Goal: Task Accomplishment & Management: Complete application form

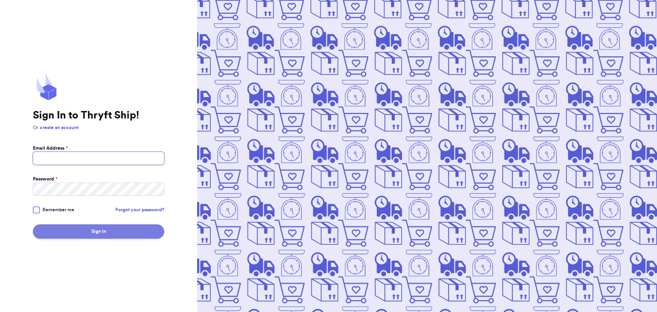
type input "[EMAIL_ADDRESS][DOMAIN_NAME]"
click at [79, 233] on button "Sign In" at bounding box center [98, 231] width 131 height 14
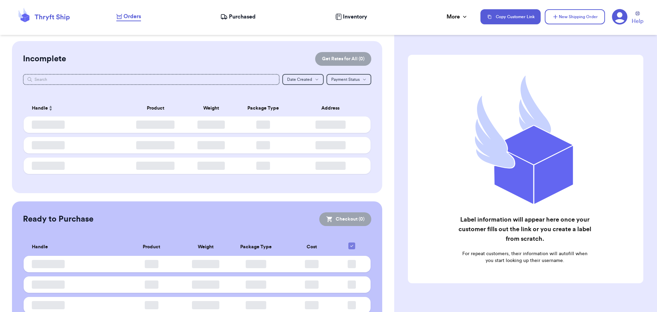
checkbox input "false"
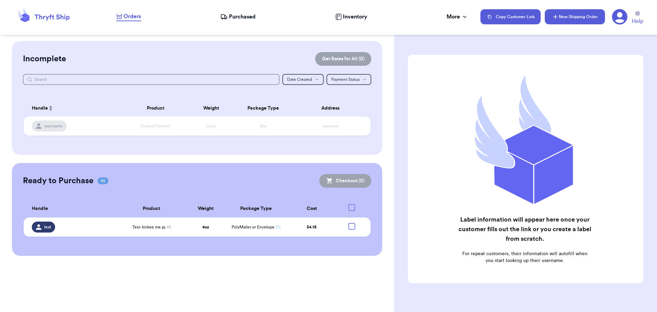
drag, startPoint x: 573, startPoint y: 18, endPoint x: 580, endPoint y: 21, distance: 6.9
click at [575, 18] on button "New Shipping Order" at bounding box center [575, 16] width 60 height 15
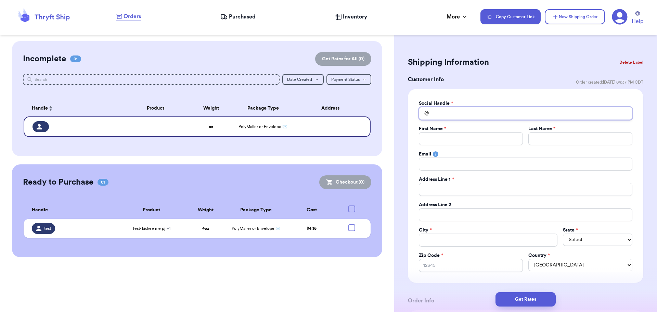
click at [475, 116] on input "Total Amount Paid" at bounding box center [525, 113] width 213 height 13
type input "I"
type input "IN"
type input "INS"
type input "INST"
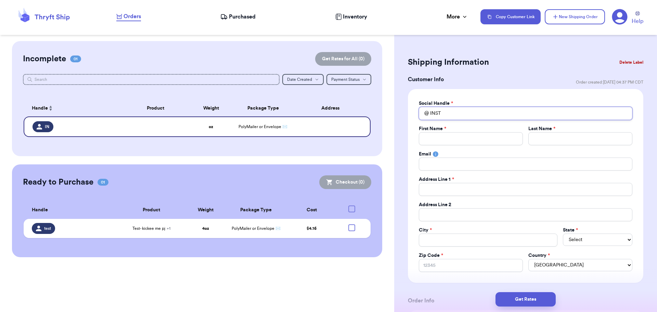
type input "INSTO"
type input "INSTOR"
type input "INSTORE"
click at [456, 135] on input "Total Amount Paid" at bounding box center [471, 138] width 104 height 13
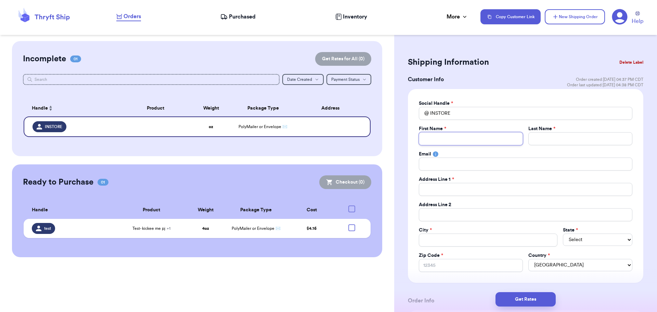
type input "J"
type input "H"
type input "HA"
type input "H"
type input "Ha"
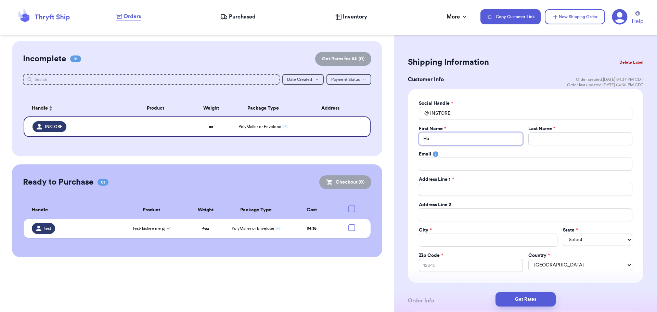
type input "Hal"
type input "Ha"
type input "Hai"
type input "Hail"
type input "[PERSON_NAME]"
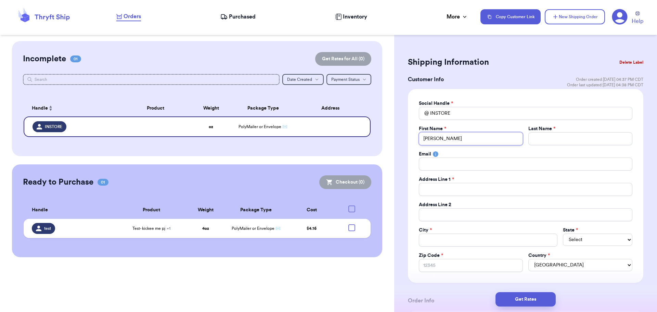
type input "Hailey"
type input "Z"
type input "Ze"
type input "Zel"
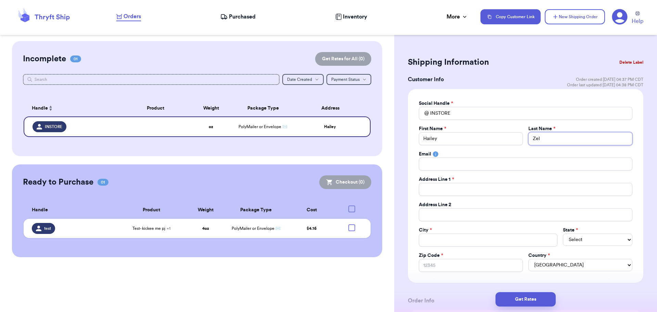
type input "Zele"
type input "[PERSON_NAME]"
click at [443, 189] on input "Total Amount Paid" at bounding box center [525, 189] width 213 height 13
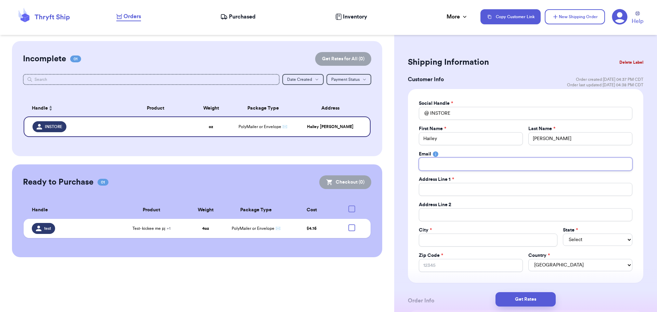
click at [442, 160] on input "Total Amount Paid" at bounding box center [525, 163] width 213 height 13
click at [515, 97] on div "Social Handle * @ INSTORE First Name * [PERSON_NAME] Last Name * [PERSON_NAME] …" at bounding box center [525, 186] width 235 height 194
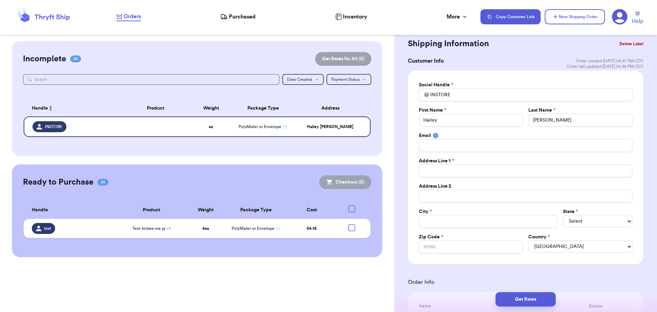
scroll to position [34, 0]
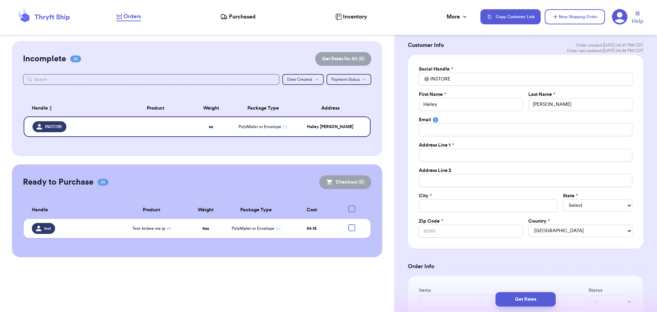
click at [448, 138] on div "Social Handle * @ INSTORE First Name * [PERSON_NAME] Last Name * [PERSON_NAME] …" at bounding box center [525, 152] width 213 height 172
click at [448, 132] on input "Total Amount Paid" at bounding box center [525, 129] width 213 height 13
type input "j"
type input "jz"
type input "jze"
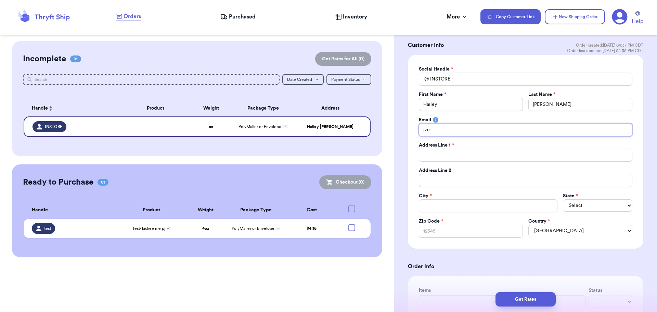
type input "jzel"
type input "jzele"
type input "jzelen"
type input "jzeleny"
type input "jzeleny@"
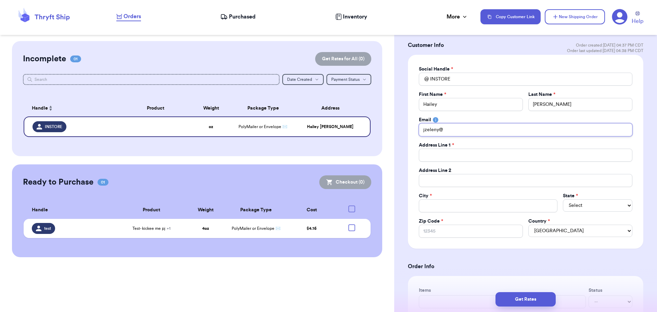
type input "jzeleny@c"
type input "jzeleny@co"
type input "[EMAIL_ADDRESS][PERSON_NAME]"
type input "[EMAIL_ADDRESS][PERSON_NAME]."
type input "jzeleny@[PERSON_NAME].n"
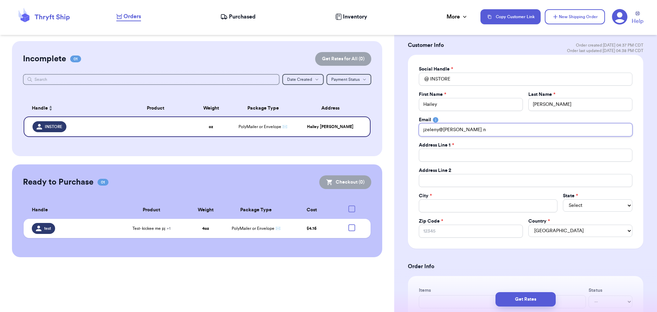
type input "[EMAIL_ADDRESS][PERSON_NAME][DOMAIN_NAME]"
click at [452, 154] on input "Total Amount Paid" at bounding box center [525, 154] width 213 height 13
click at [479, 143] on div "Address Line 1 *" at bounding box center [525, 145] width 213 height 7
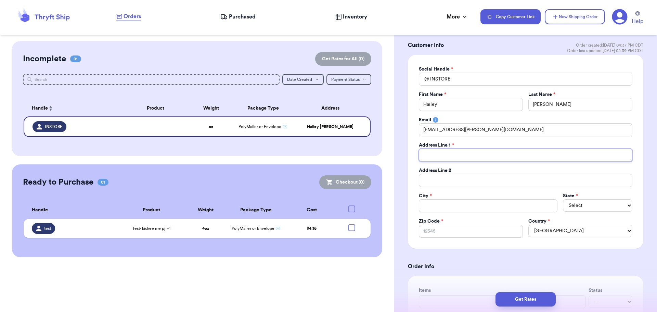
click at [456, 157] on input "Total Amount Paid" at bounding box center [525, 154] width 213 height 13
type input "5"
type input "50"
type input "500"
type input "5008"
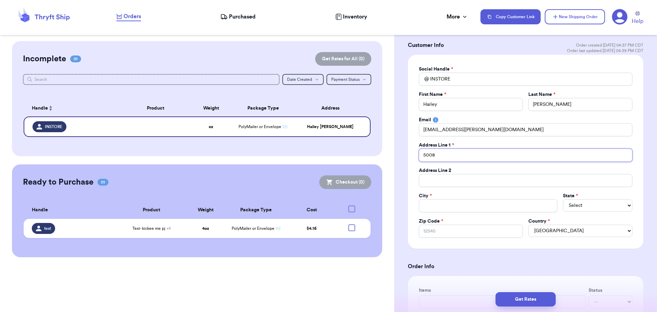
type input "5008"
type input "5008 O"
type input "5008 Oc"
type input "5008 Oct"
type input "5008 Octo"
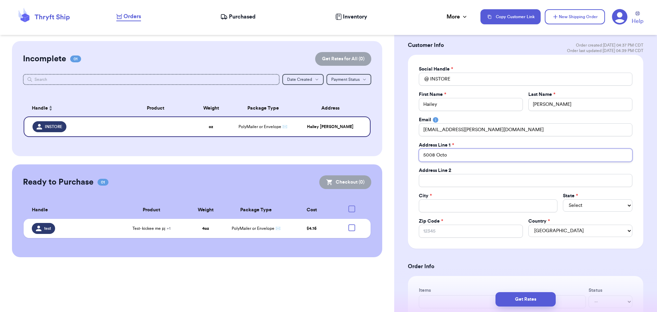
type input "5008 Octob"
type input "5008 Octobe"
type input "5008 October"
type input "5008 October D"
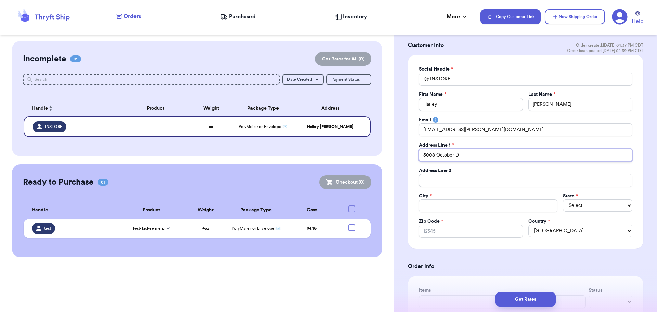
type input "5008 October Dr"
type input "5008 October Dri"
type input "5008 October Driv"
type input "5008 October Drive"
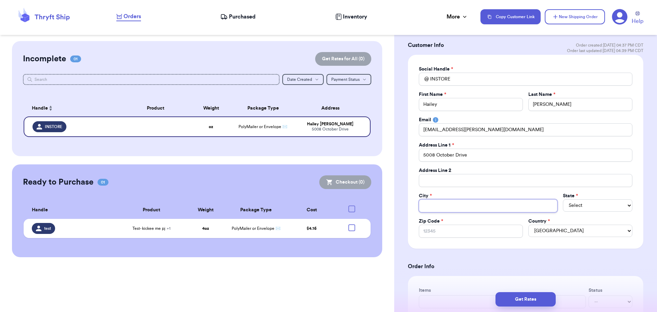
type input "S"
type input "Sy"
type input "Syr"
type input "Syra"
type input "Syrac"
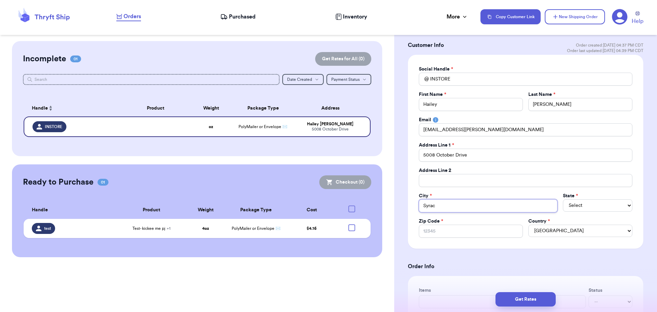
type input "Syracu"
type input "Syracus"
type input "[GEOGRAPHIC_DATA]"
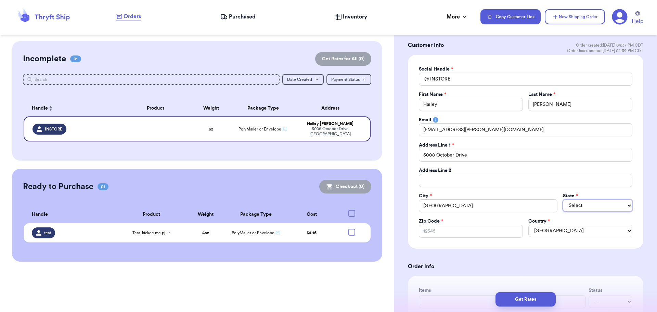
select select "NE"
click at [597, 205] on select "AL AK AZ AR CA CO CT DE DC [GEOGRAPHIC_DATA] [GEOGRAPHIC_DATA] HI ID IL IN IA […" at bounding box center [597, 205] width 69 height 12
select select "NY"
click at [563, 199] on select "AL AK AZ AR CA CO CT DE DC [GEOGRAPHIC_DATA] [GEOGRAPHIC_DATA] HI ID IL IN IA […" at bounding box center [597, 205] width 69 height 12
click at [468, 230] on input "Zip Code *" at bounding box center [471, 230] width 104 height 13
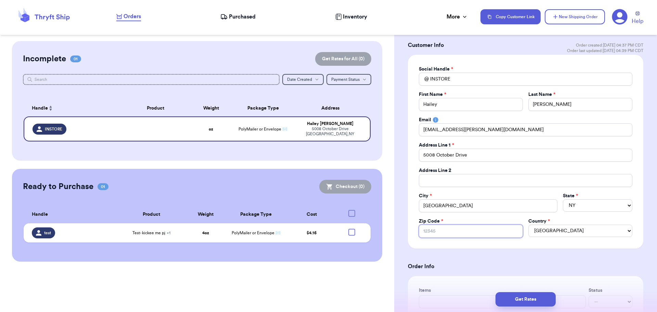
type input "1"
type input "13"
type input "132"
type input "1321"
type input "13215"
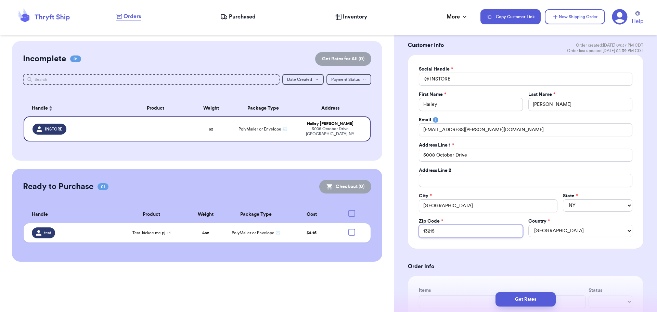
type input "13215"
click at [465, 248] on div "Social Handle * @ INSTORE First Name * [PERSON_NAME] Last Name * [PERSON_NAME] …" at bounding box center [525, 152] width 235 height 194
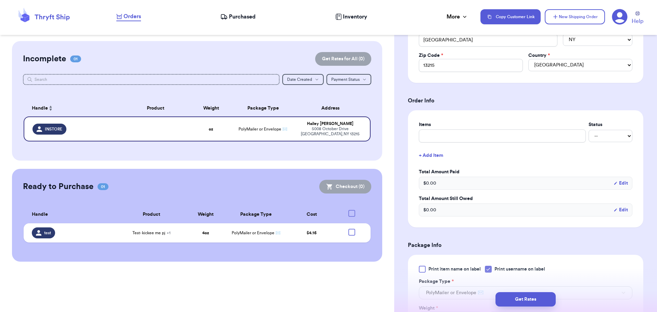
scroll to position [205, 0]
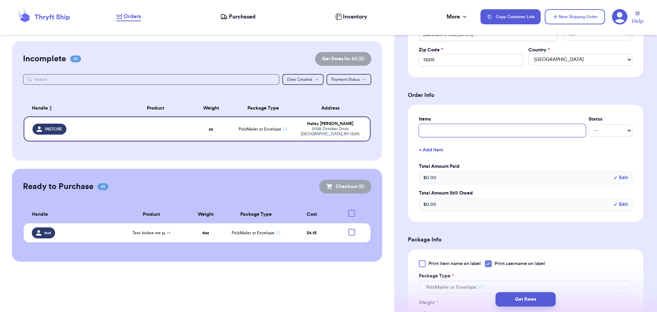
click at [544, 134] on input "text" at bounding box center [502, 130] width 167 height 13
click at [577, 154] on button "+ Add Item" at bounding box center [525, 149] width 219 height 15
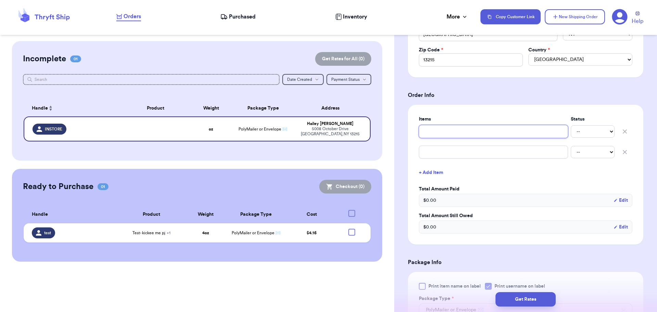
drag, startPoint x: 422, startPoint y: 130, endPoint x: 426, endPoint y: 130, distance: 4.1
click at [425, 130] on input "text" at bounding box center [493, 131] width 149 height 13
type input "i"
type input "in"
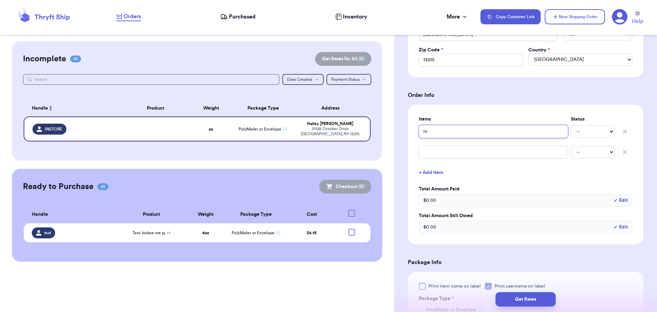
type input "in s"
type input "in st"
type input "in sto"
type input "in stor"
type input "in store"
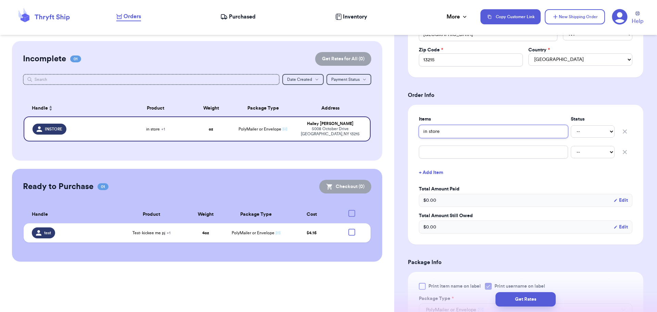
type input "in store"
type input "in store p"
type input "in store pu"
type input "in store pur"
type input "in store purc"
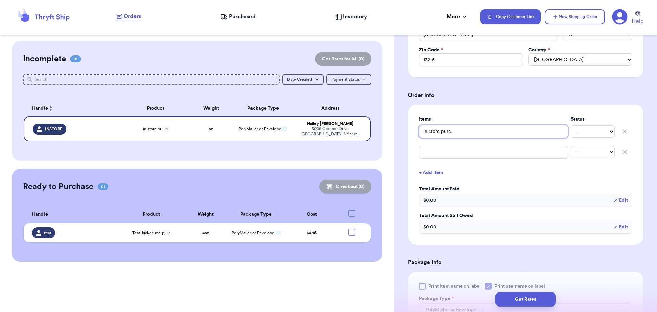
type input "in store purch"
type input "in store purcha"
type input "in store purchas"
type input "in store purchase"
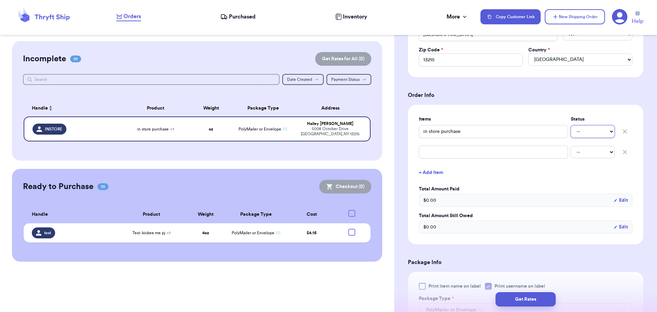
click at [602, 133] on select "-- Paid Owes" at bounding box center [593, 131] width 44 height 12
select select "paid"
click at [571, 125] on select "-- Paid Owes" at bounding box center [593, 131] width 44 height 12
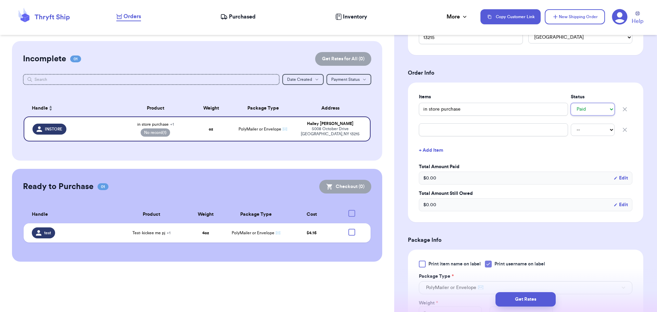
scroll to position [239, 0]
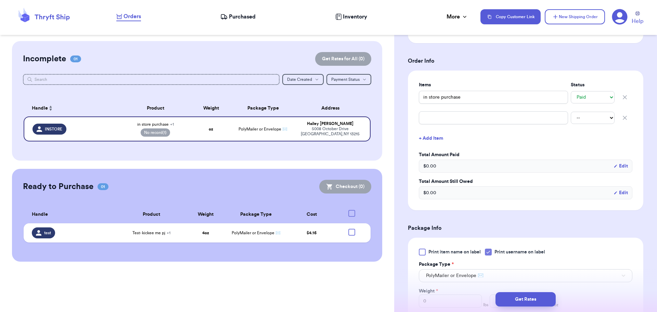
click at [623, 119] on icon "button" at bounding box center [624, 117] width 3 height 3
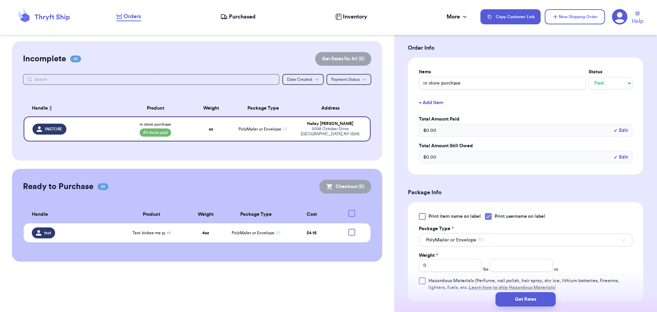
scroll to position [274, 0]
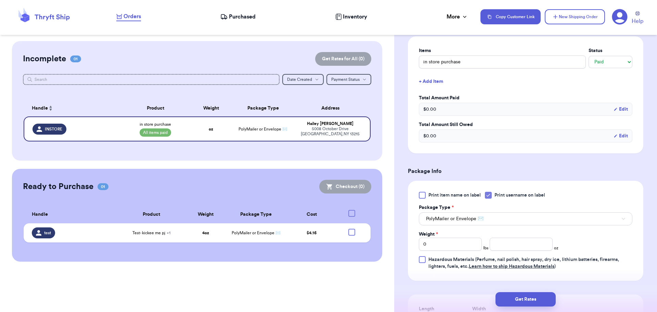
click at [429, 110] on span "$ 0.00" at bounding box center [429, 109] width 13 height 7
click at [429, 109] on span "$ 0.00" at bounding box center [429, 109] width 13 height 7
click at [433, 112] on span "$ 0.00" at bounding box center [429, 109] width 13 height 7
click at [430, 108] on span "$ 0.00" at bounding box center [429, 109] width 13 height 7
click at [621, 109] on button "Edit" at bounding box center [620, 109] width 14 height 7
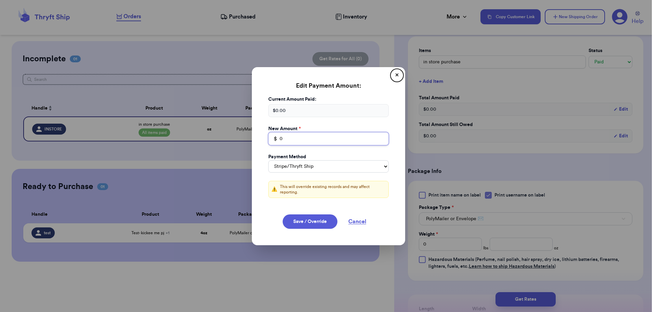
click at [284, 143] on input "0" at bounding box center [328, 138] width 120 height 13
click at [333, 169] on select "Stripe/Thryft Ship Venmo Cash App PayPal Zelle Cash Other" at bounding box center [328, 166] width 120 height 12
click at [268, 160] on select "Stripe/Thryft Ship Venmo Cash App PayPal Zelle Cash Other" at bounding box center [328, 166] width 120 height 12
click at [307, 222] on button "Save / Override" at bounding box center [310, 221] width 55 height 14
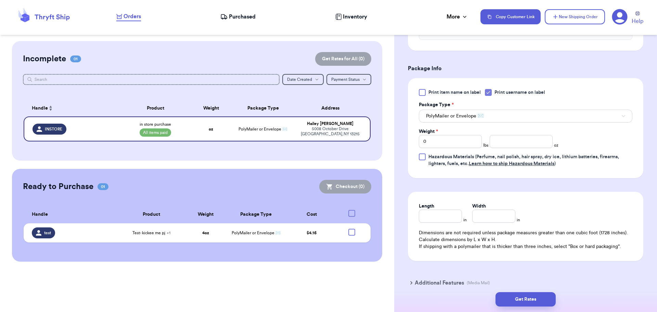
scroll to position [409, 0]
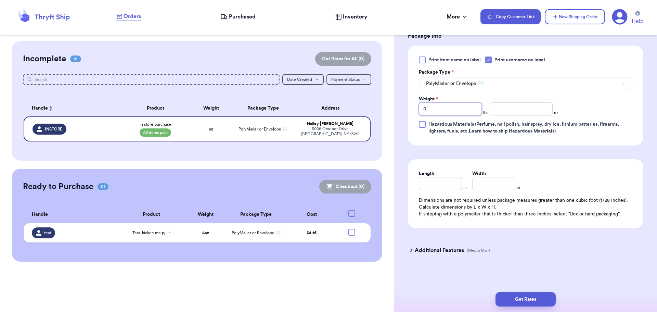
click at [444, 110] on input "0" at bounding box center [450, 108] width 63 height 13
click at [515, 110] on input "number" at bounding box center [521, 108] width 63 height 13
click at [555, 144] on div "Print item name on label Print username on label Package Type * PolyMailer or E…" at bounding box center [525, 96] width 235 height 100
click at [522, 299] on button "Get Rates" at bounding box center [525, 299] width 60 height 14
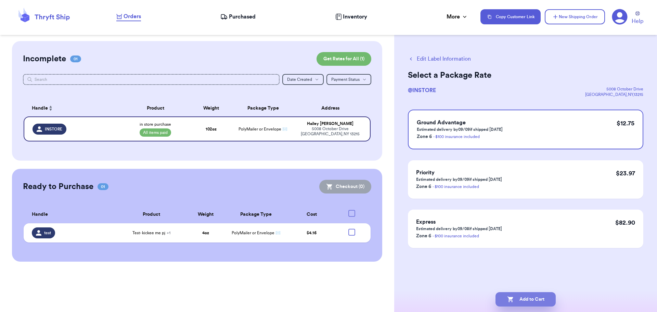
click at [535, 300] on button "Add to Cart" at bounding box center [525, 299] width 60 height 14
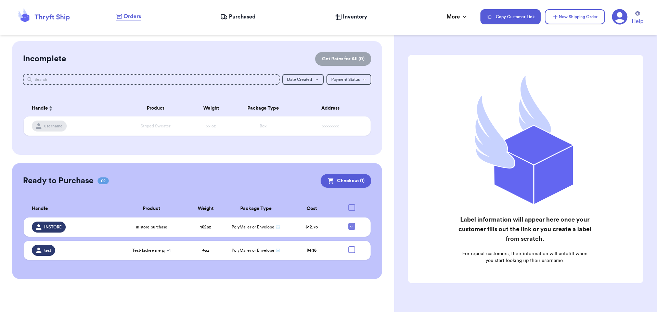
click at [357, 190] on div "Ready to Purchase 02 Checkout ( 1 ) Checkout ( 1 ) Handle Product Weight Packag…" at bounding box center [197, 221] width 371 height 116
click at [359, 184] on button "Checkout ( 1 )" at bounding box center [346, 181] width 51 height 14
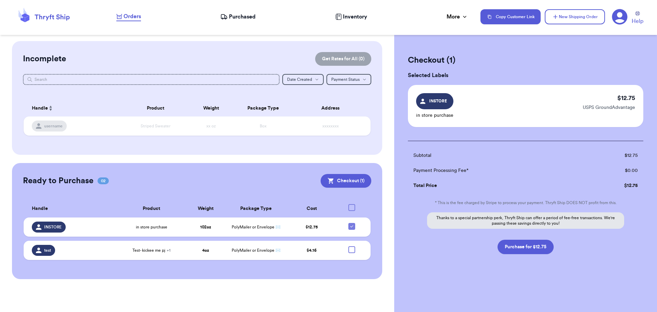
click at [442, 102] on span "INSTORE" at bounding box center [438, 101] width 22 height 6
drag, startPoint x: 486, startPoint y: 114, endPoint x: 520, endPoint y: 193, distance: 86.4
click at [486, 114] on div "INSTORE in store purchase $ 12.75 USPS GroundAdvantage" at bounding box center [525, 106] width 235 height 42
click at [533, 247] on button "Purchase for $12.75" at bounding box center [525, 246] width 56 height 14
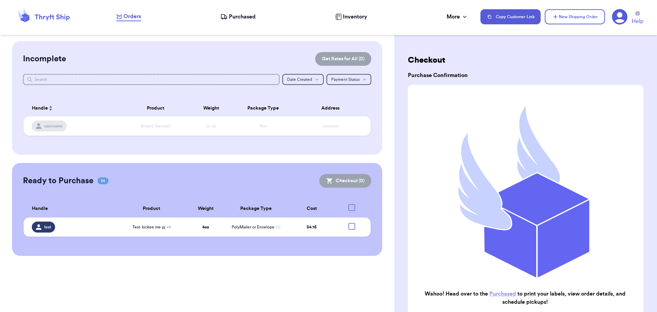
click at [231, 19] on span "Purchased" at bounding box center [242, 17] width 27 height 8
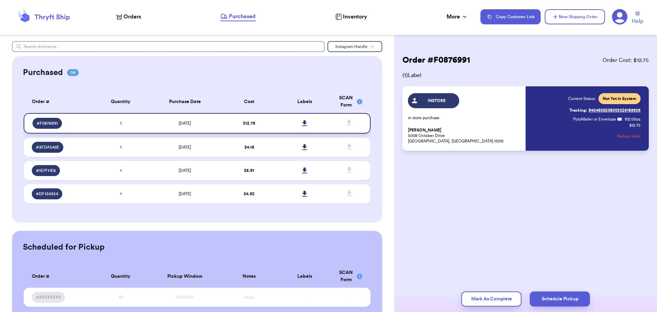
click at [302, 124] on icon at bounding box center [304, 123] width 5 height 6
